Goal: Use online tool/utility: Use online tool/utility

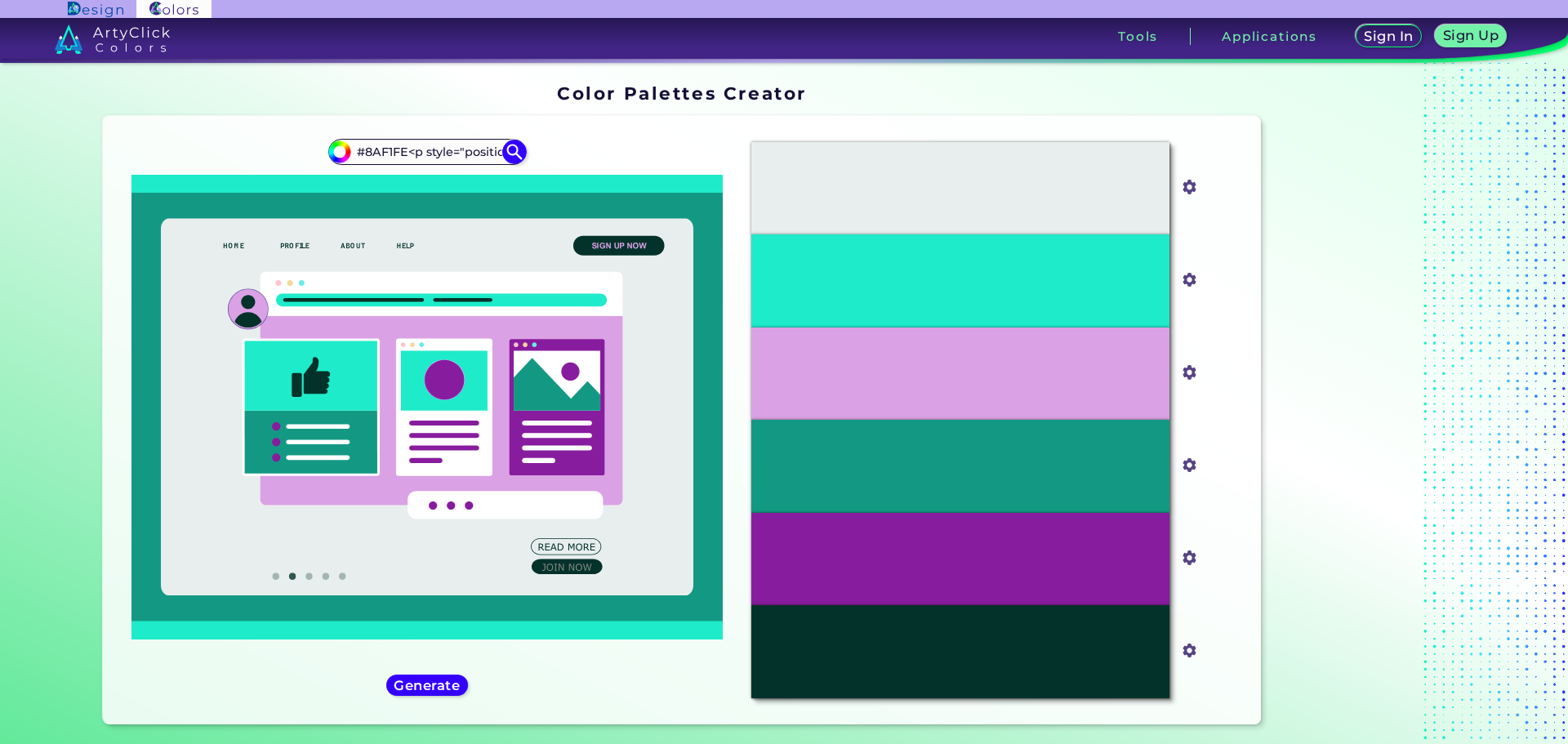
scroll to position [0, 1910]
type input "#8AF1FE<p style="position: absolute; z-index: 10; top: 12px; left: 91px; transf…"
click at [507, 144] on img at bounding box center [514, 151] width 28 height 28
type input "#000000"
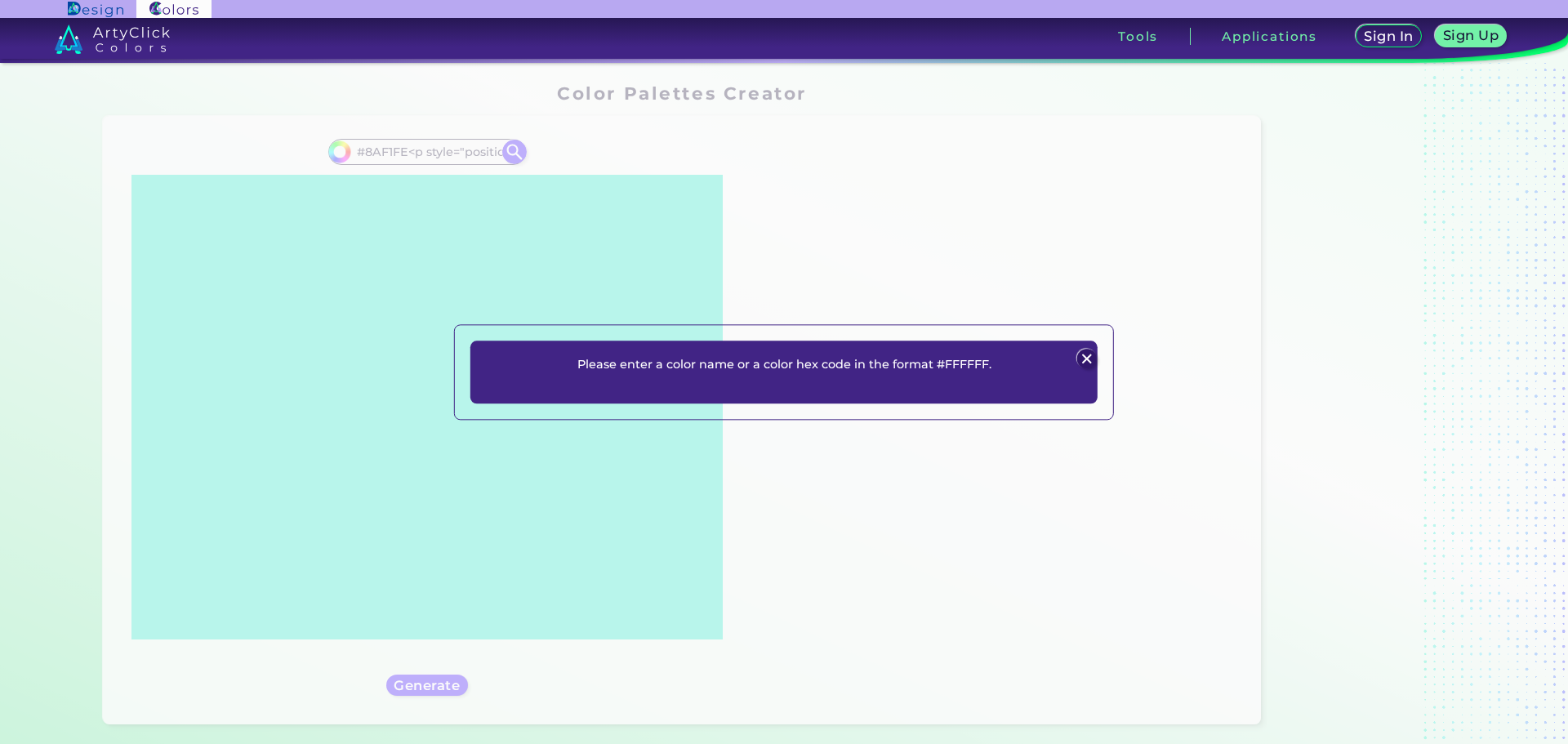
click at [424, 148] on div "Please enter a color name or a color hex code in the format #FFFFFF. Plans Sign…" at bounding box center [784, 372] width 1568 height 744
click at [1088, 358] on img at bounding box center [1086, 359] width 19 height 19
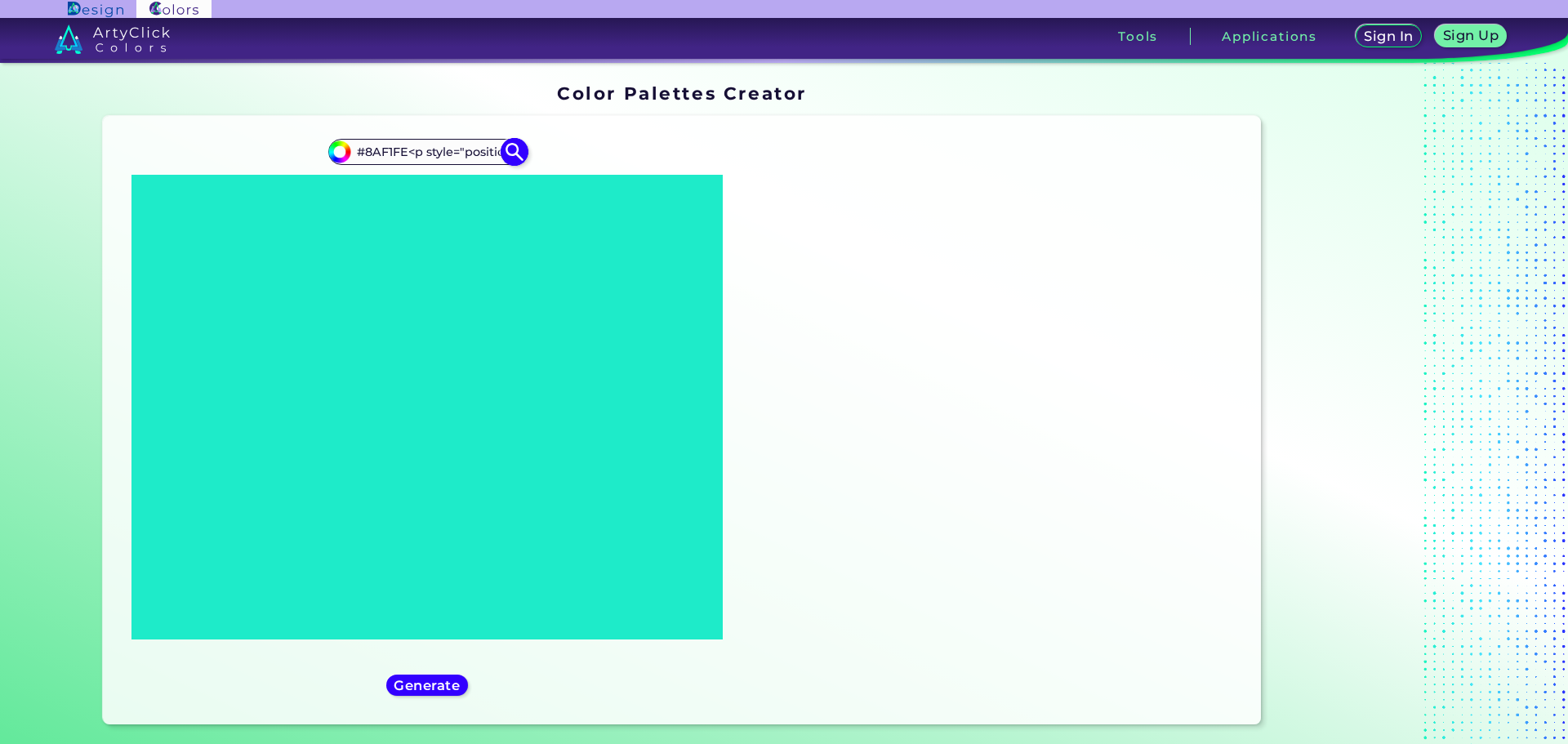
click at [407, 147] on input "#8AF1FE<p style="position: absolute; z-index: 10; top: 12px; left: 91px; transf…" at bounding box center [427, 151] width 152 height 22
drag, startPoint x: 404, startPoint y: 153, endPoint x: 655, endPoint y: 166, distance: 251.3
click at [655, 166] on div "#000000 #8AF1FE<p style="position: absolute; z-index: 10; top: 12px; left: 91px…" at bounding box center [428, 421] width 623 height 583
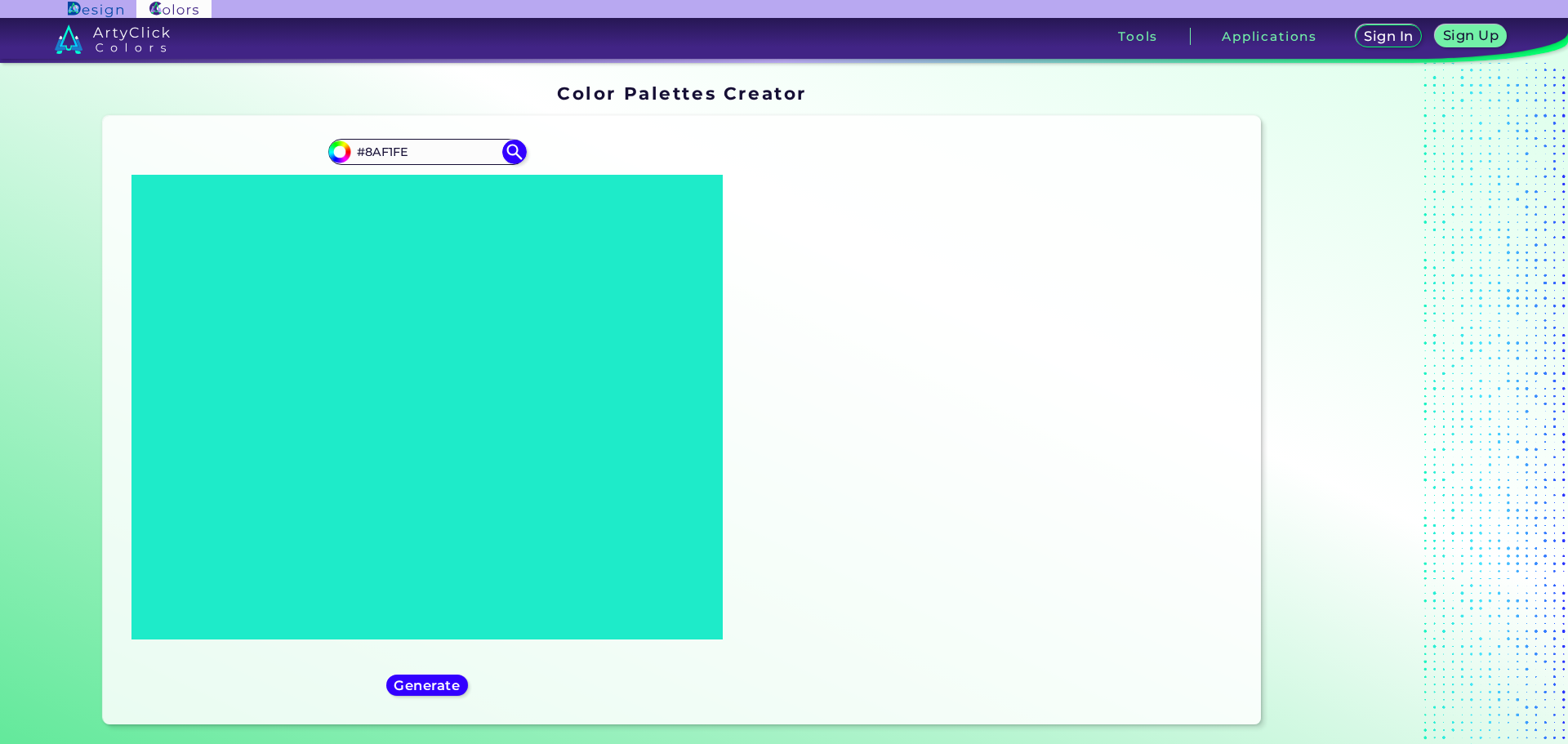
type input "#8AF1FE"
click at [525, 155] on div "#000000 #8AF1FE" at bounding box center [428, 421] width 623 height 583
click at [500, 151] on img at bounding box center [514, 151] width 28 height 28
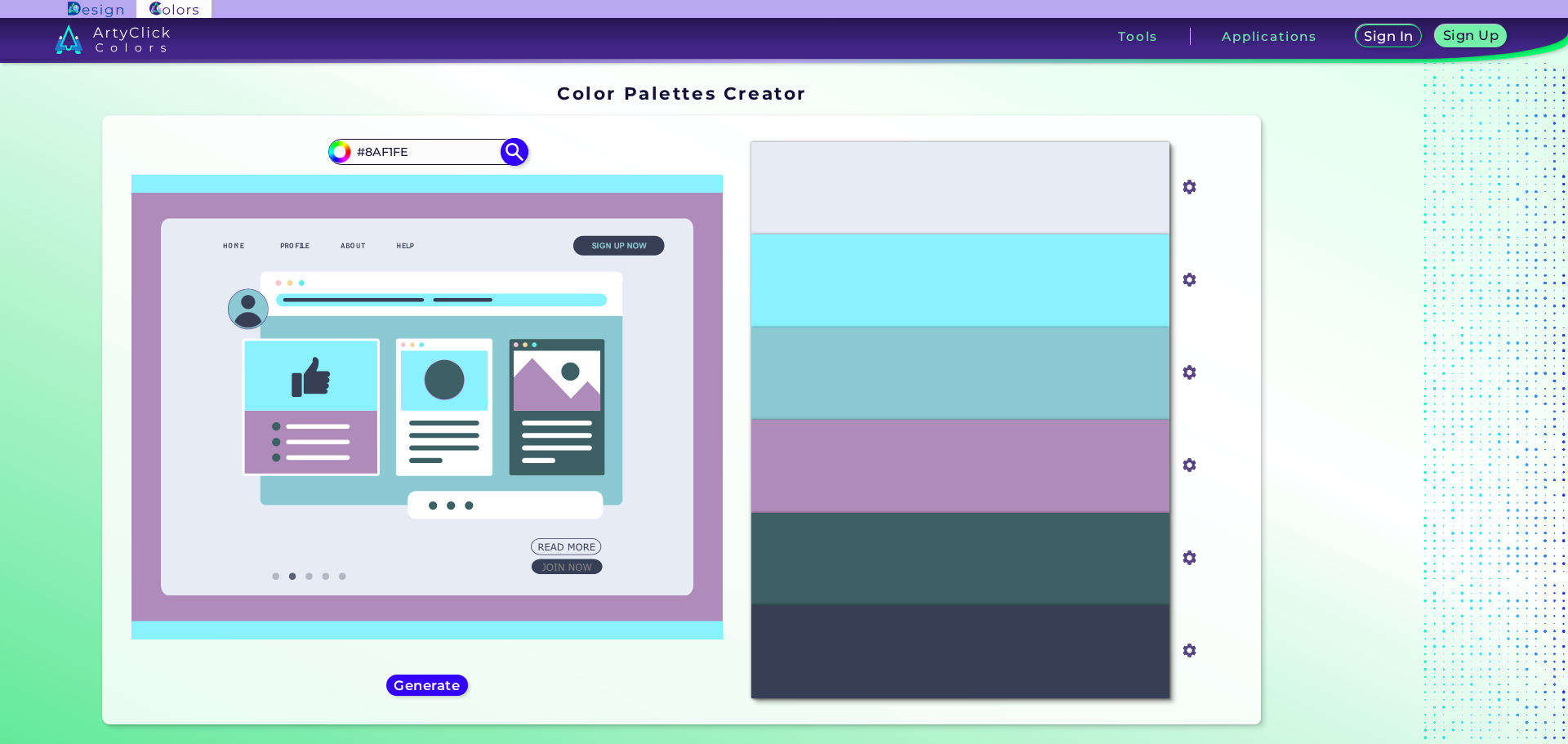
click at [339, 154] on input "#8af1fe" at bounding box center [337, 150] width 20 height 20
type input "#75ffe8"
type input "#75FFE8"
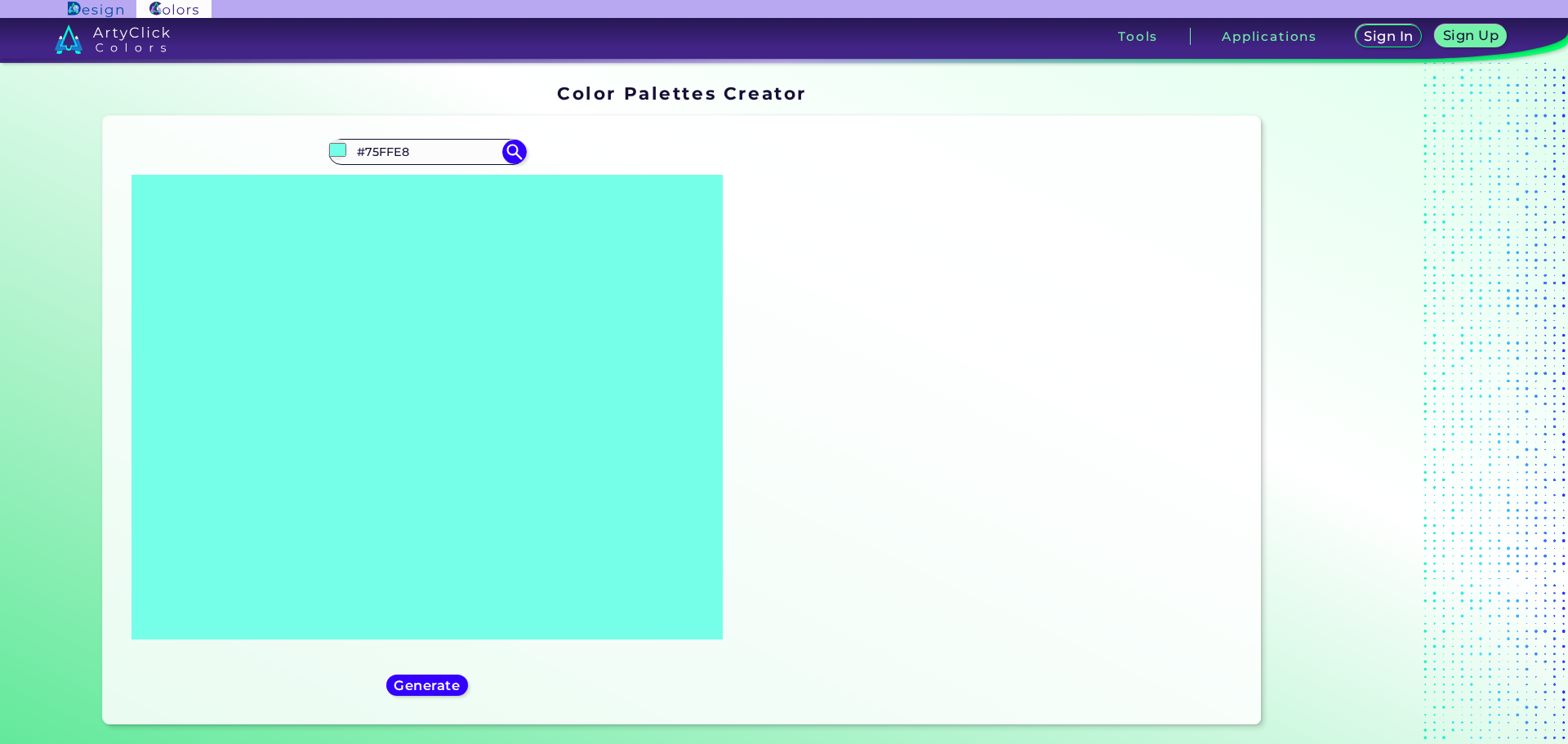
click at [597, 146] on div "#75ffe8 #75FFE8" at bounding box center [428, 421] width 623 height 583
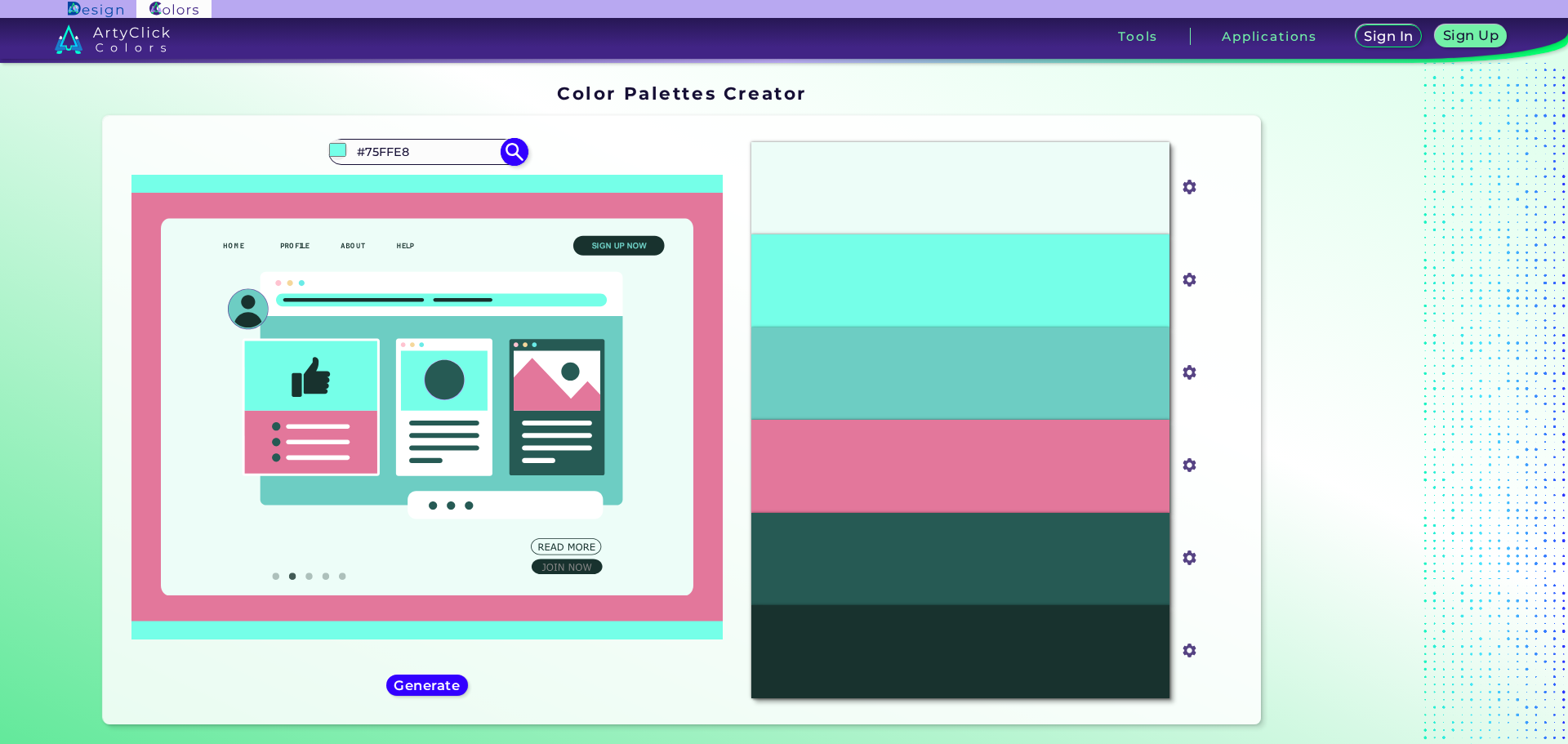
click at [437, 151] on input "#75FFE8" at bounding box center [427, 151] width 152 height 22
click at [1082, 460] on div "#E3779B" at bounding box center [960, 466] width 418 height 92
click at [1187, 464] on input "#e3779b" at bounding box center [1185, 463] width 20 height 20
type input "#eb6f99"
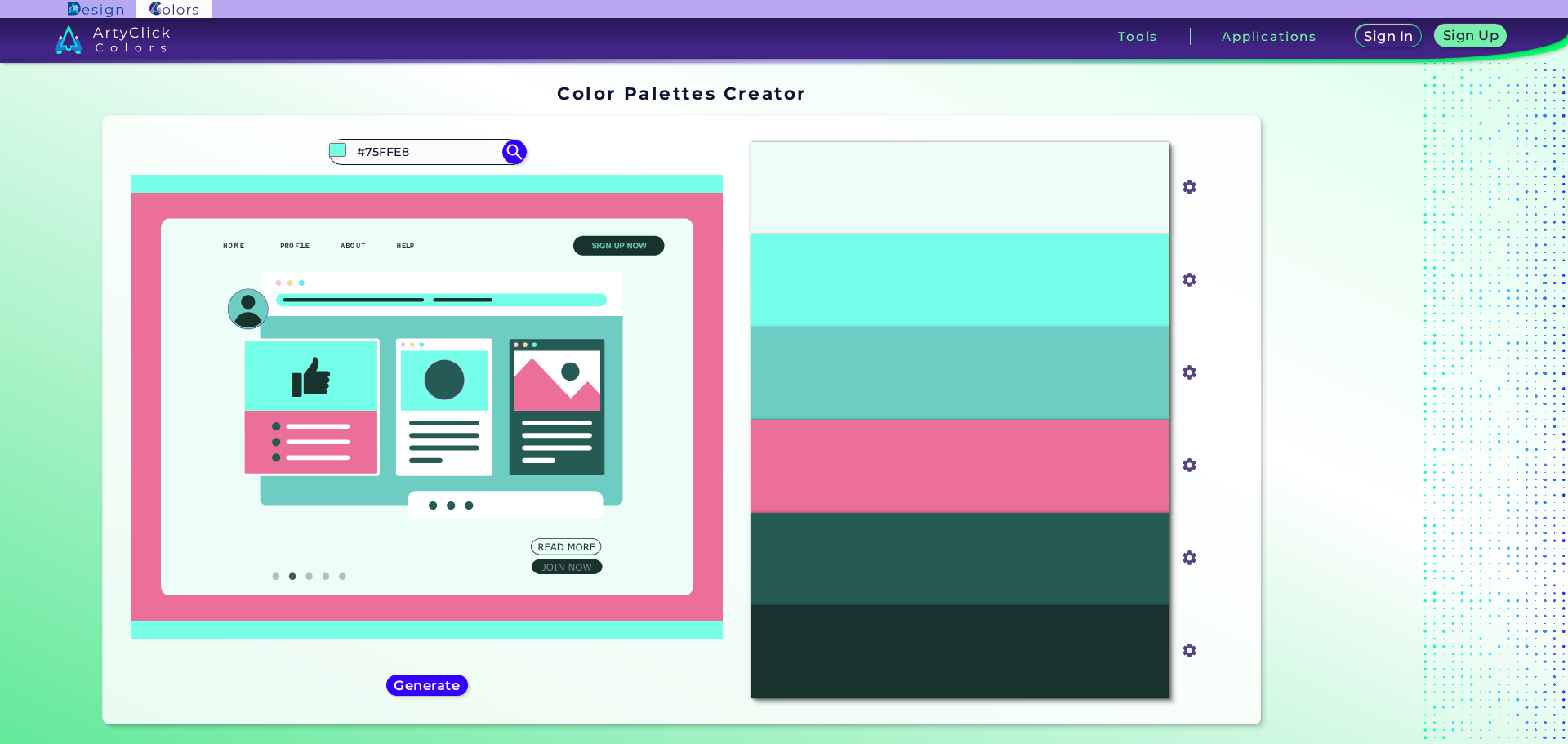
click at [1270, 400] on div at bounding box center [1369, 408] width 204 height 660
click at [1178, 475] on div "#eb6f99" at bounding box center [1189, 467] width 24 height 26
click at [1179, 470] on input "#eb6f99" at bounding box center [1185, 463] width 20 height 20
click at [1107, 482] on div "#EB6F99" at bounding box center [960, 466] width 418 height 92
click at [1184, 462] on input "#eb6f99" at bounding box center [1185, 463] width 20 height 20
